Goal: Book appointment/travel/reservation

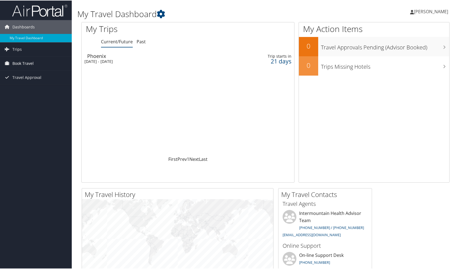
click at [25, 61] on span "Book Travel" at bounding box center [22, 63] width 21 height 14
click at [41, 92] on link "Book/Manage Online Trips" at bounding box center [36, 90] width 72 height 8
